Goal: Entertainment & Leisure: Browse casually

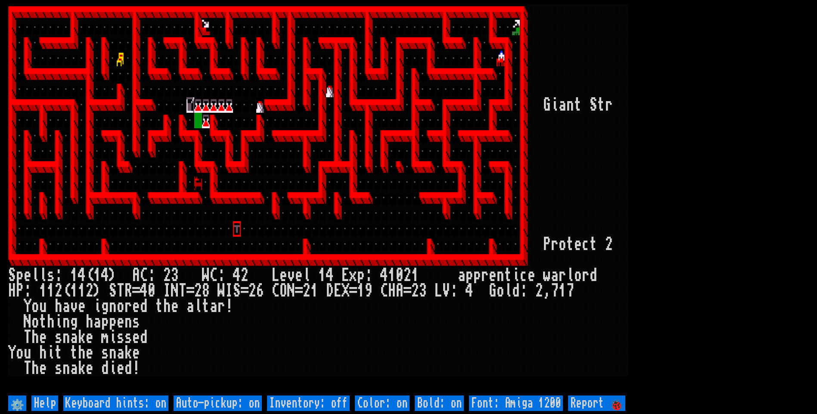
click at [243, 404] on off "Auto-pickup: on" at bounding box center [218, 404] width 88 height 16
type off "Auto-pickup: off"
